Goal: Navigation & Orientation: Find specific page/section

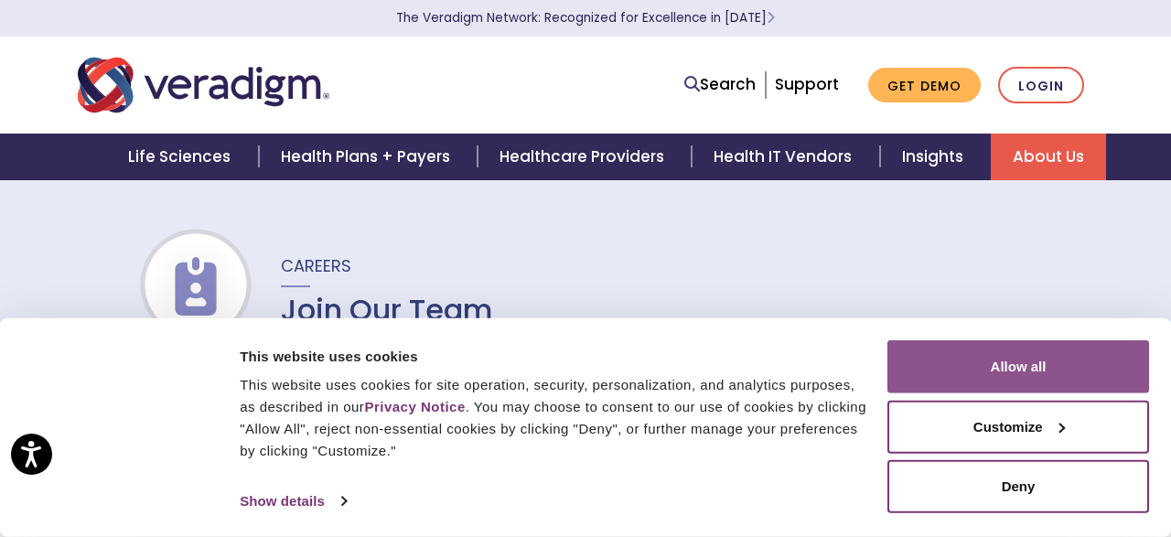
click at [991, 369] on button "Allow all" at bounding box center [1018, 366] width 262 height 53
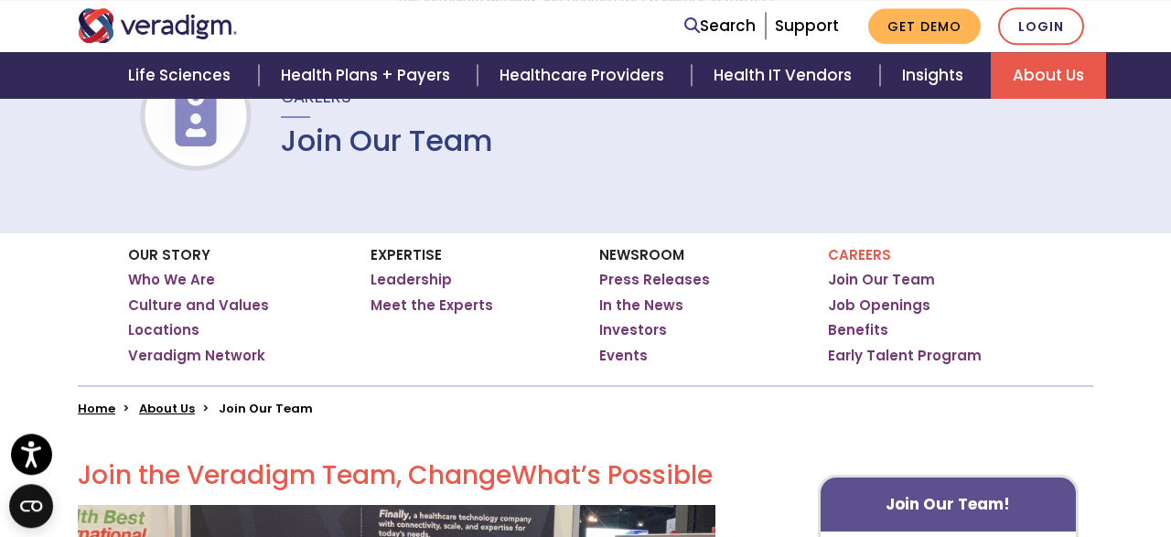
scroll to position [190, 0]
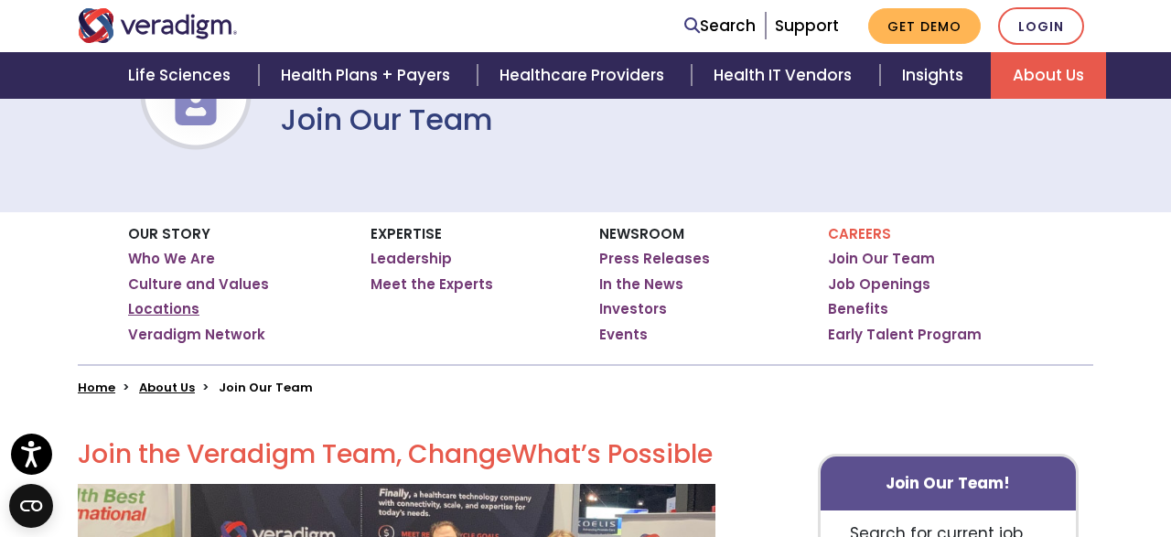
click at [175, 310] on link "Locations" at bounding box center [163, 309] width 71 height 18
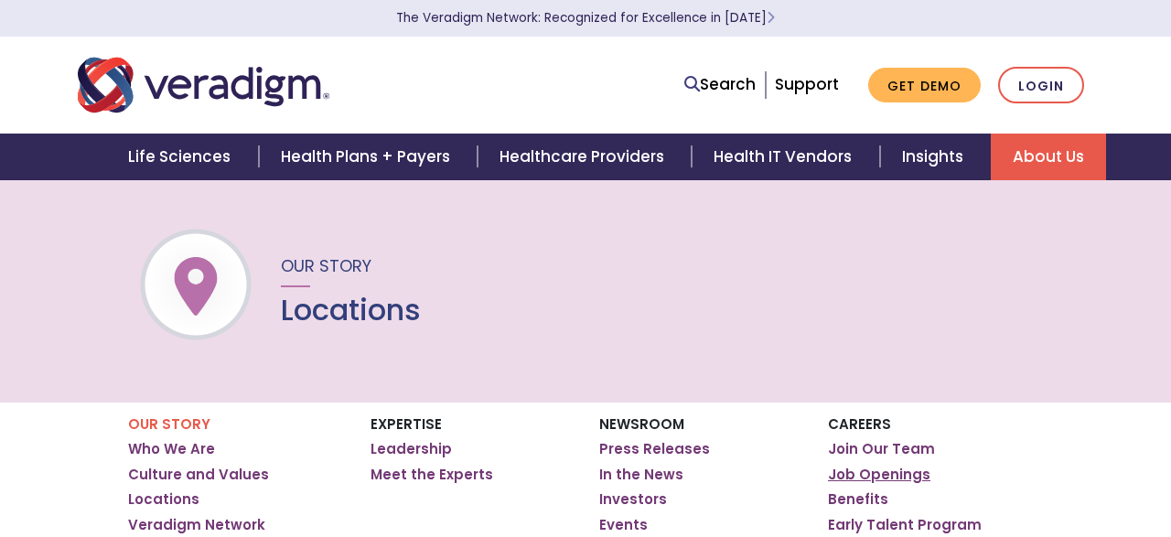
click at [894, 476] on link "Job Openings" at bounding box center [879, 475] width 102 height 18
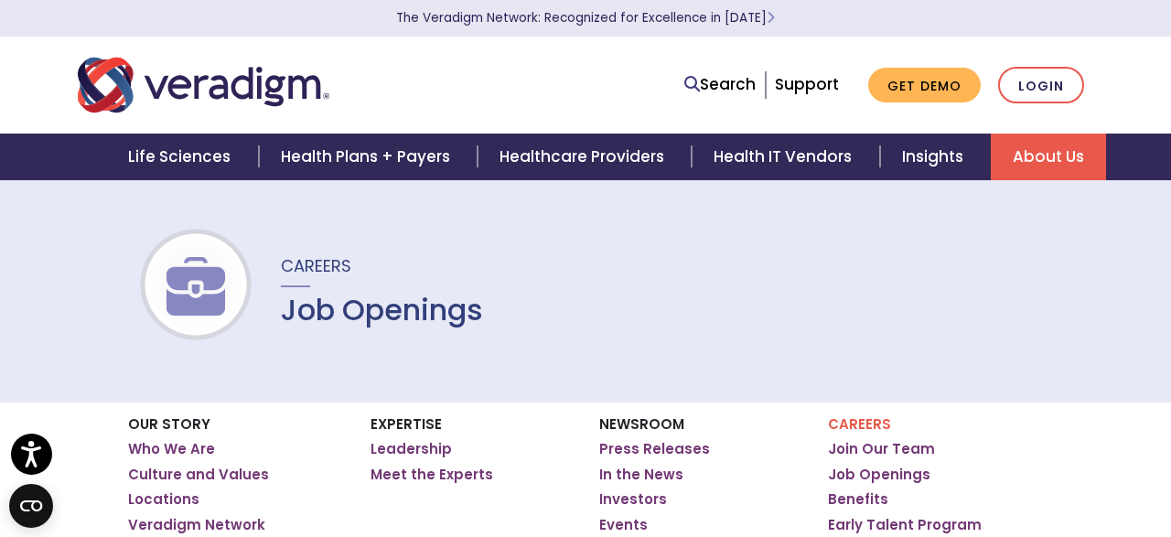
scroll to position [190, 0]
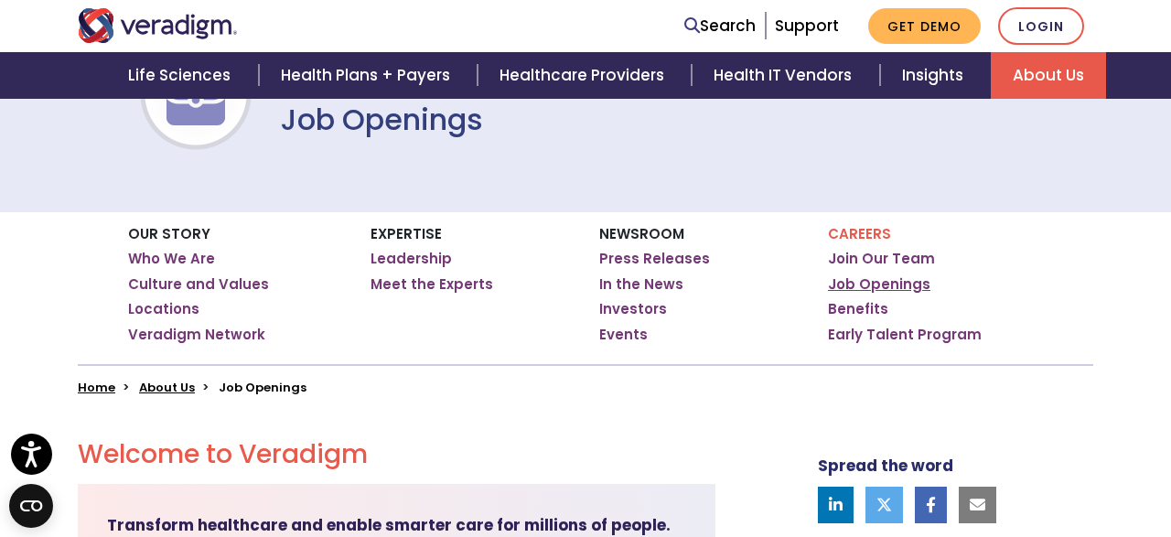
click at [855, 284] on link "Job Openings" at bounding box center [879, 284] width 102 height 18
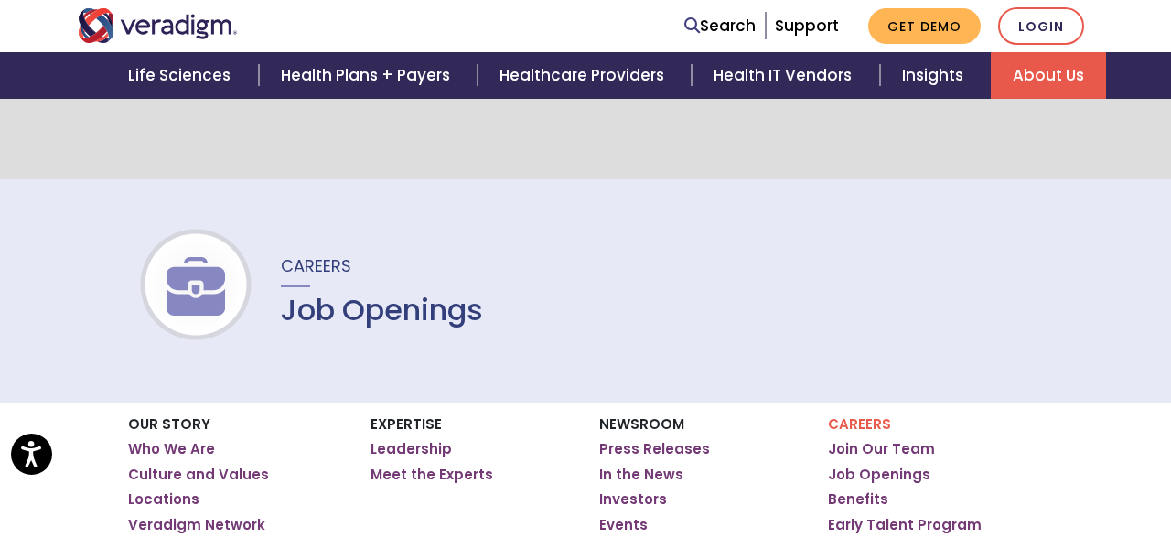
scroll to position [856, 0]
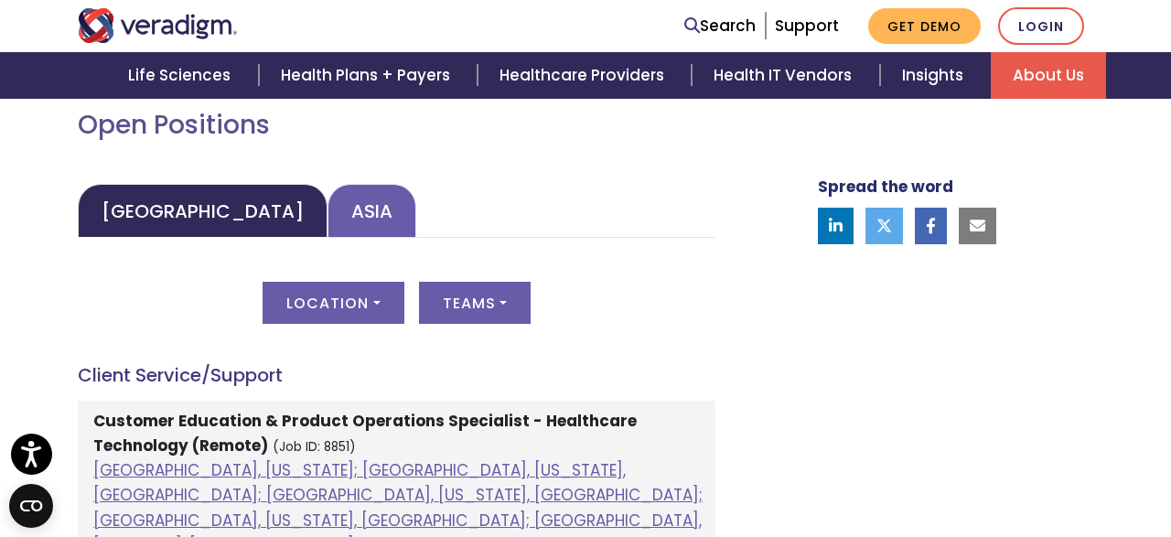
click at [327, 213] on link "Asia" at bounding box center [371, 211] width 89 height 54
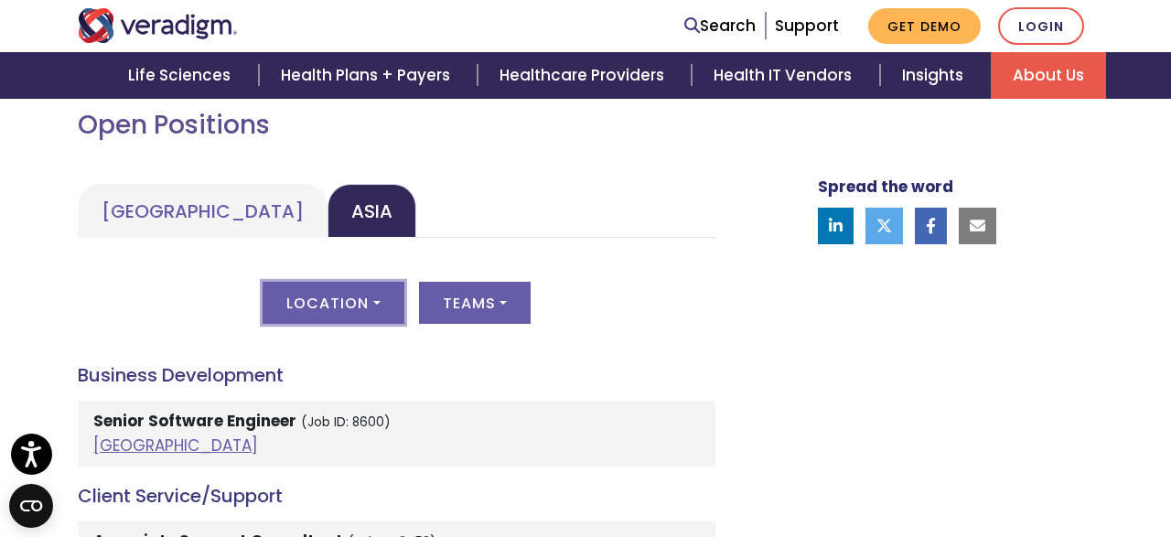
click at [343, 307] on button "Location" at bounding box center [332, 303] width 141 height 42
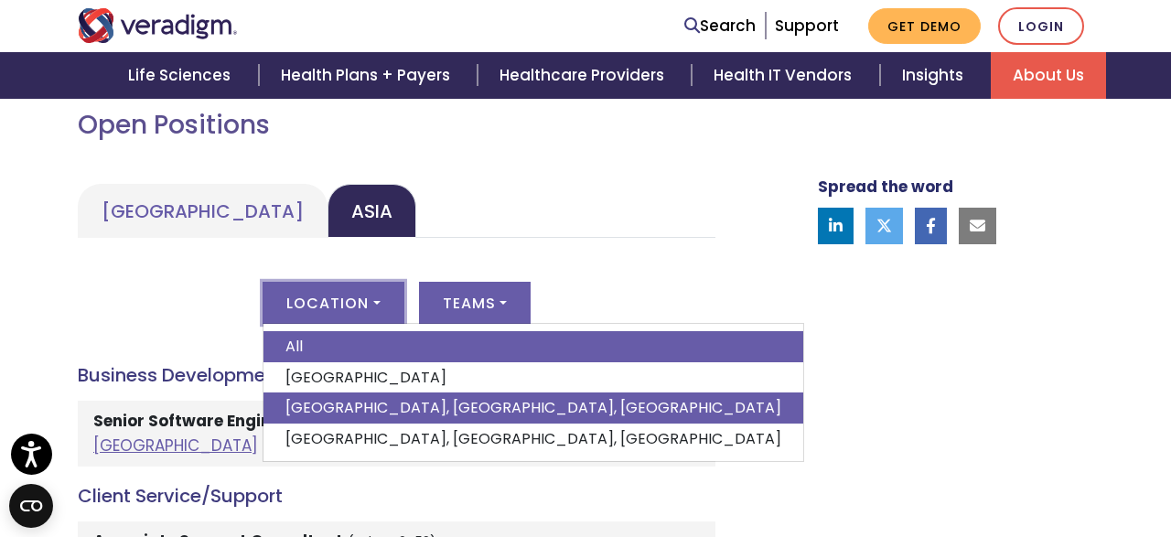
click at [339, 407] on link "Pune, Maharashtra, India" at bounding box center [533, 407] width 540 height 31
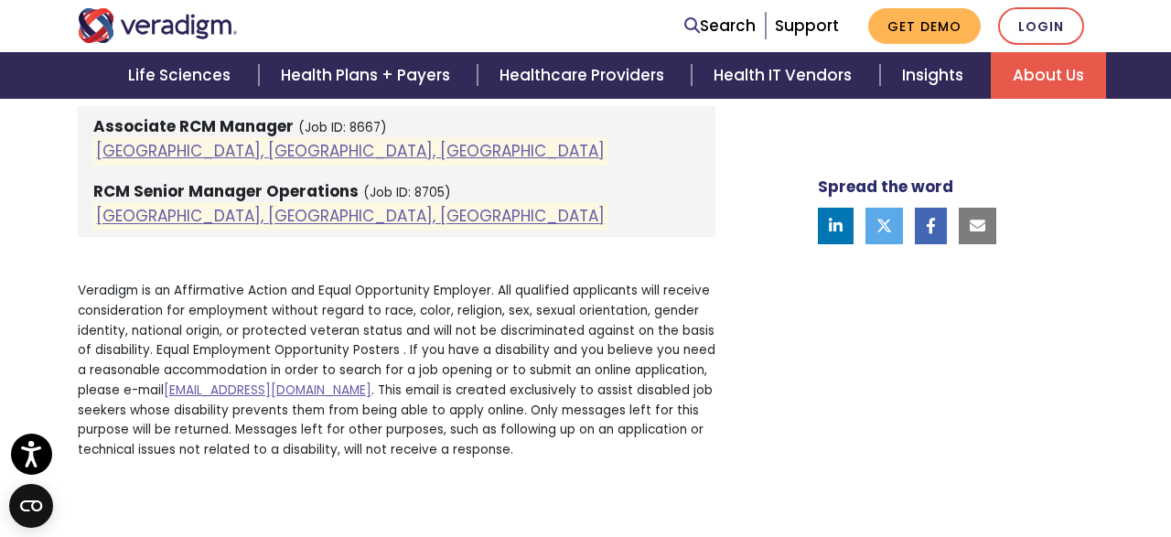
scroll to position [2209, 0]
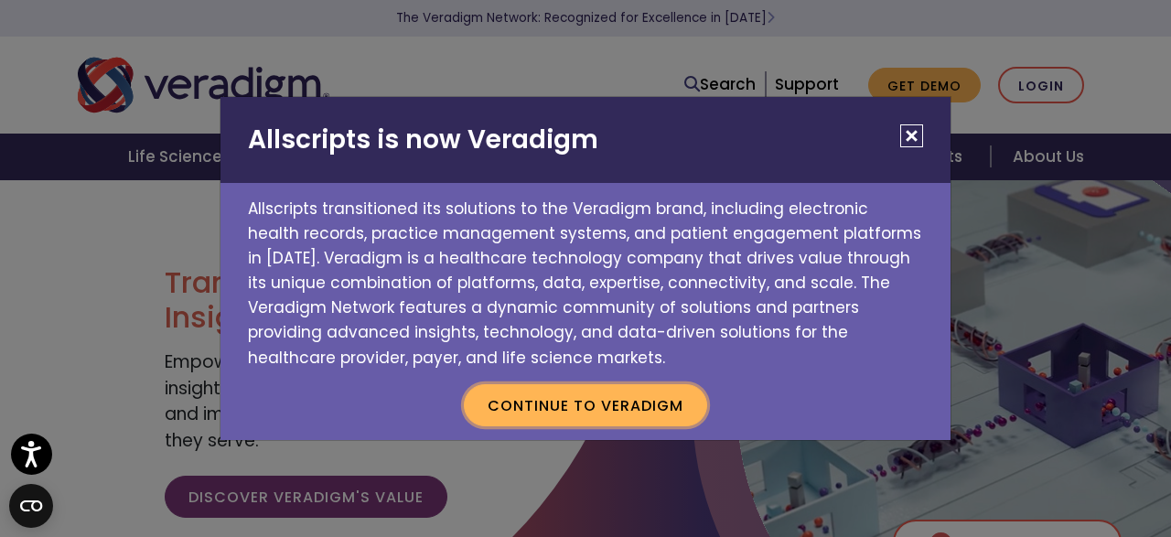
click at [570, 407] on button "Continue to Veradigm" at bounding box center [585, 405] width 243 height 42
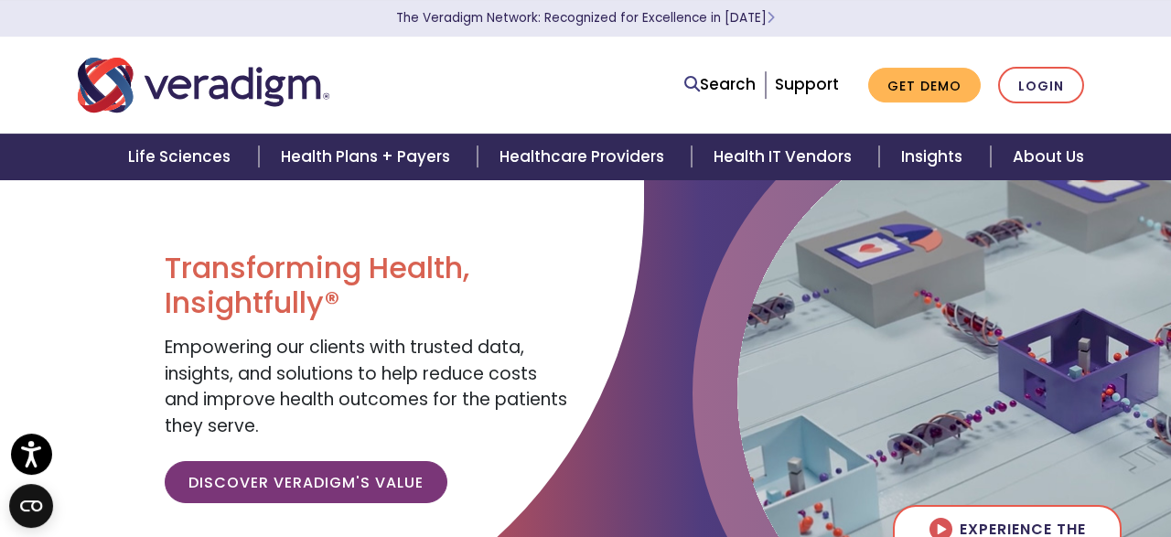
scroll to position [476, 0]
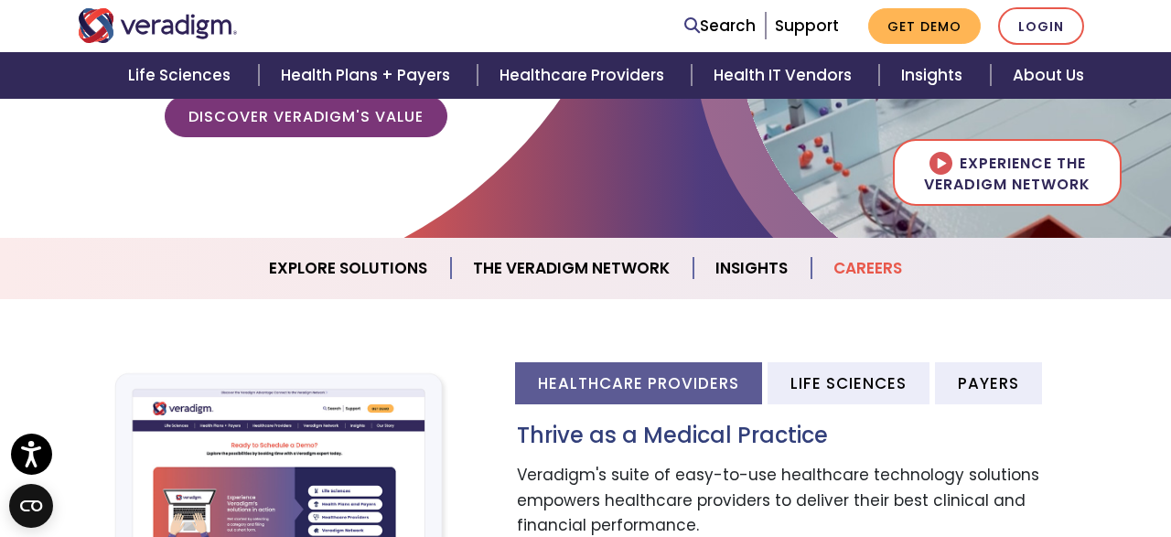
click at [857, 268] on link "Careers" at bounding box center [867, 268] width 112 height 47
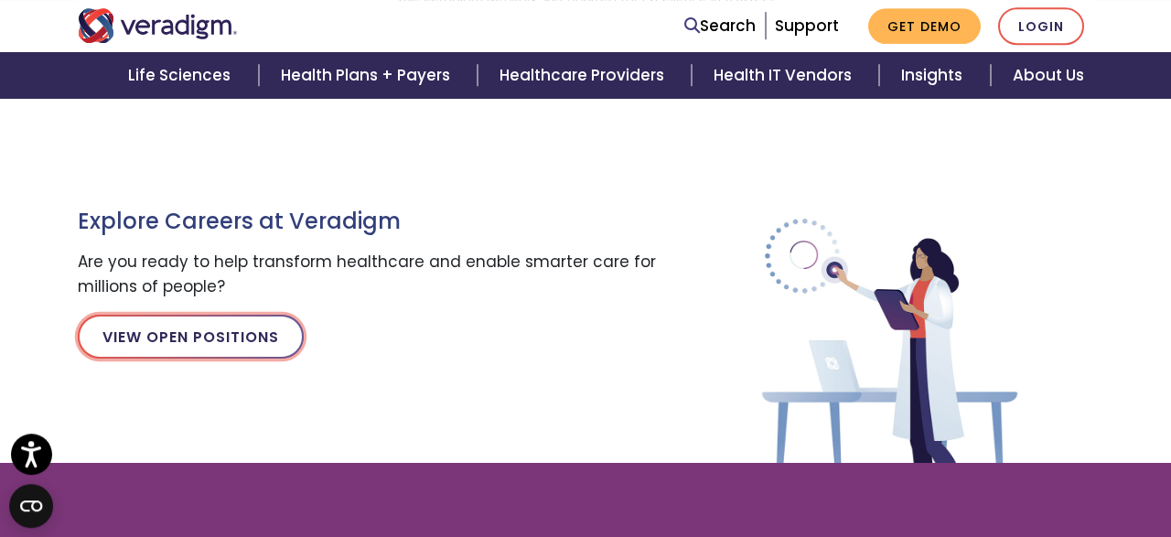
click at [181, 351] on link "View Open Positions" at bounding box center [191, 337] width 226 height 44
